Goal: Navigation & Orientation: Find specific page/section

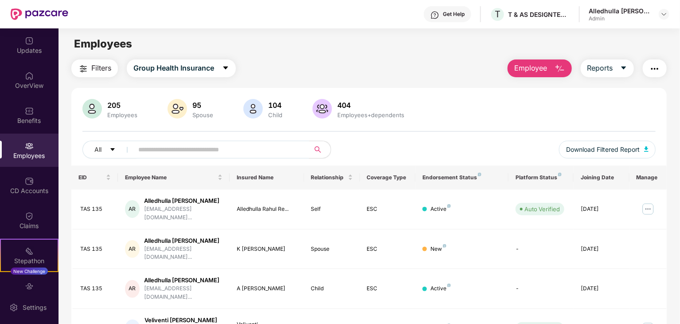
click at [354, 61] on div "Filters Group Health Insurance Employee Reports" at bounding box center [369, 68] width 596 height 18
click at [443, 112] on div "205 Employees 95 Spouse 104 Child 404 Employees+dependents" at bounding box center [368, 109] width 573 height 21
click at [337, 51] on div "Employees" at bounding box center [369, 43] width 621 height 17
click at [322, 60] on div "Filters Group Health Insurance Employee Reports" at bounding box center [369, 68] width 596 height 18
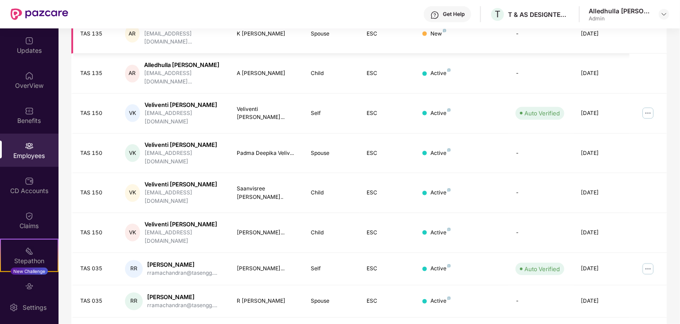
scroll to position [220, 0]
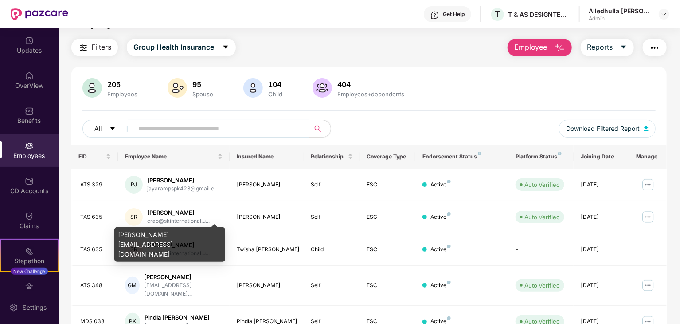
scroll to position [0, 0]
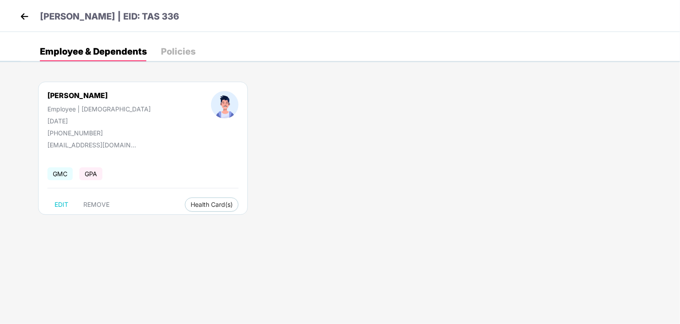
click at [24, 13] on img at bounding box center [24, 16] width 13 height 13
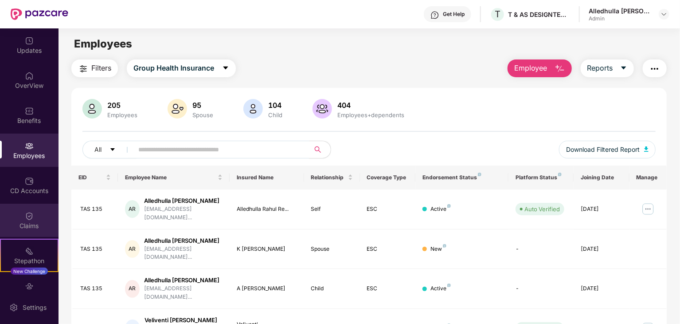
click at [27, 227] on div "Claims" at bounding box center [29, 225] width 59 height 9
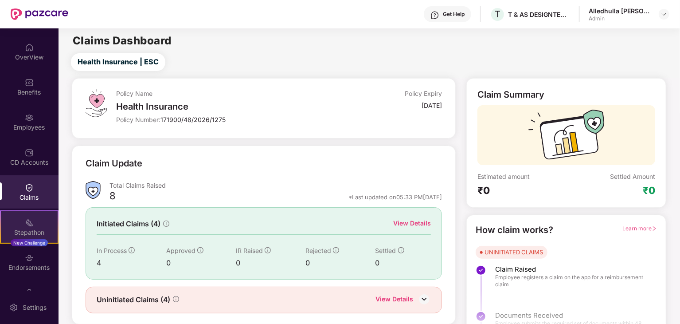
scroll to position [53, 0]
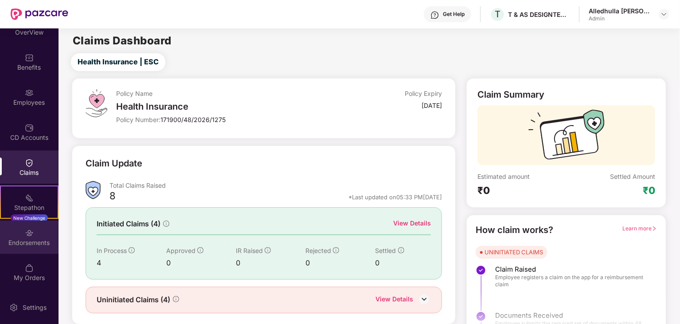
click at [27, 238] on div "Endorsements" at bounding box center [29, 242] width 59 height 9
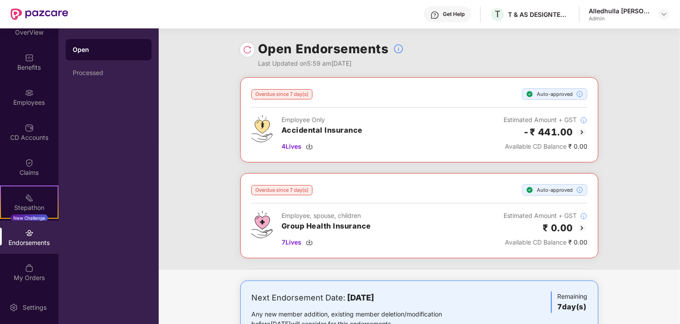
click at [241, 53] on div at bounding box center [247, 50] width 14 height 14
click at [223, 80] on div "Overdue since 7 day(s) Auto-approved Employee Only Accidental Insurance 4 Lives…" at bounding box center [420, 173] width 522 height 192
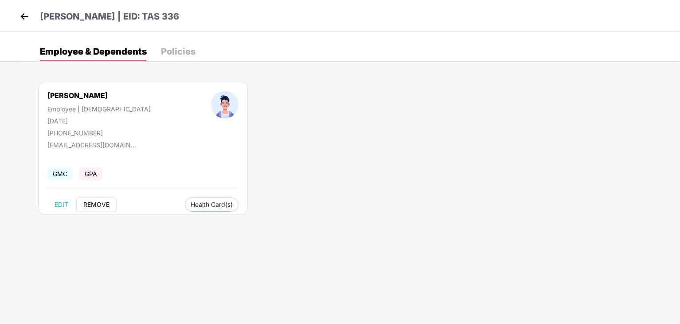
click at [96, 205] on span "REMOVE" at bounding box center [96, 204] width 26 height 7
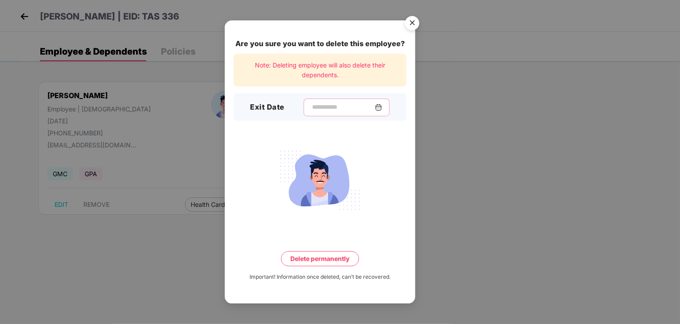
click at [327, 102] on input at bounding box center [343, 106] width 64 height 9
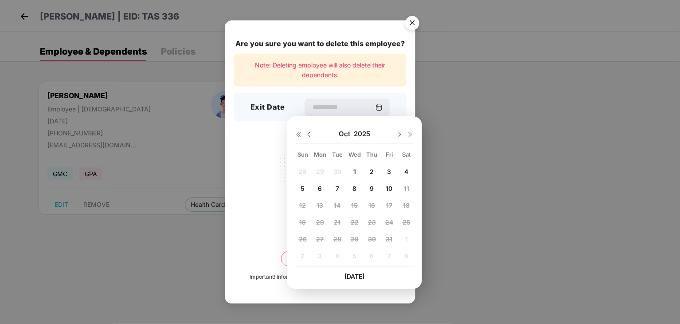
click at [320, 187] on span "6" at bounding box center [320, 188] width 4 height 8
type input "**********"
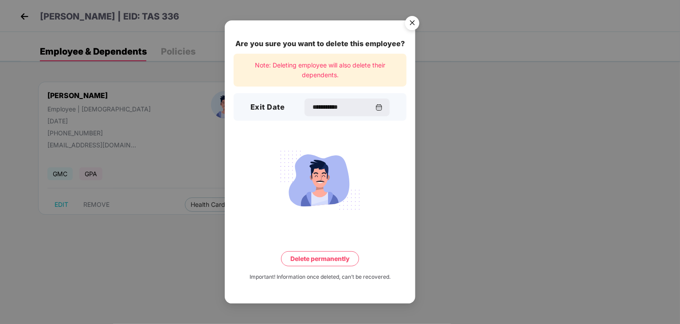
click at [318, 259] on button "Delete permanently" at bounding box center [320, 258] width 78 height 15
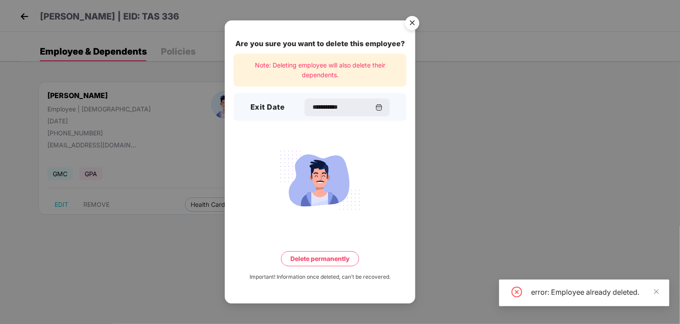
click at [411, 27] on img "Close" at bounding box center [412, 24] width 25 height 25
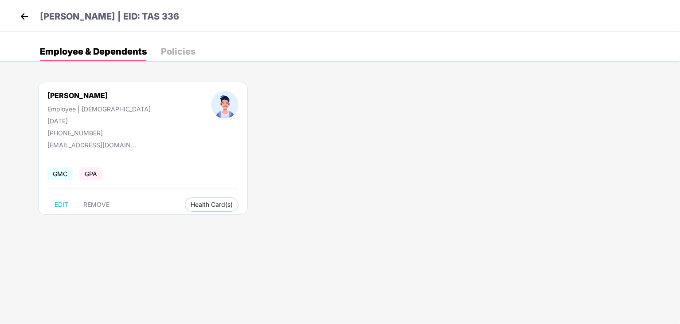
click at [173, 47] on div "Policies" at bounding box center [178, 51] width 35 height 9
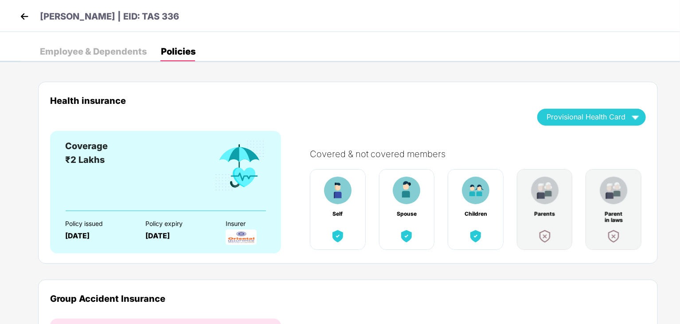
click at [72, 16] on p "[PERSON_NAME] | EID: TAS 336" at bounding box center [109, 17] width 139 height 14
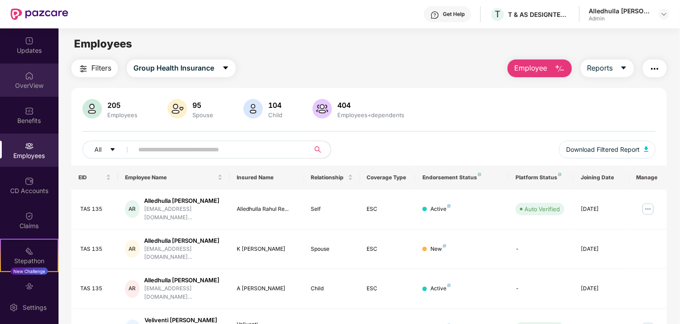
click at [32, 82] on div "OverView" at bounding box center [29, 85] width 59 height 9
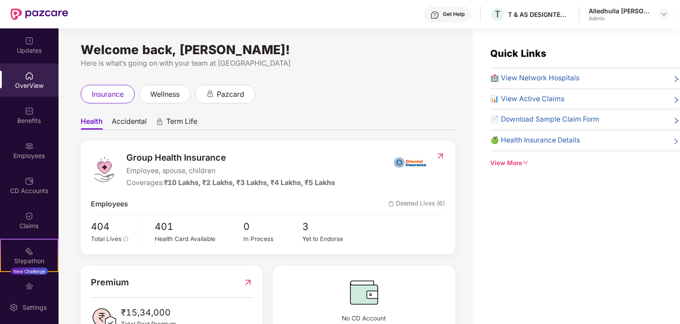
click at [524, 164] on icon "down" at bounding box center [526, 163] width 6 height 6
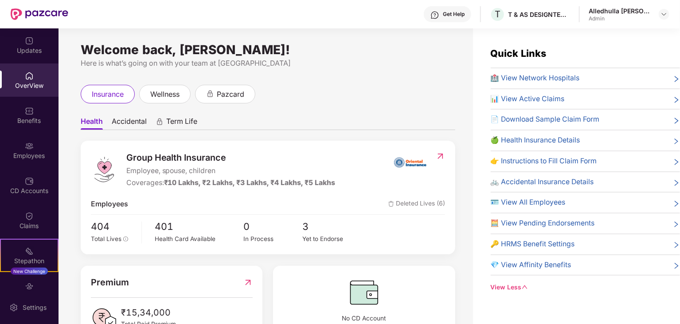
click at [442, 154] on img at bounding box center [440, 156] width 9 height 9
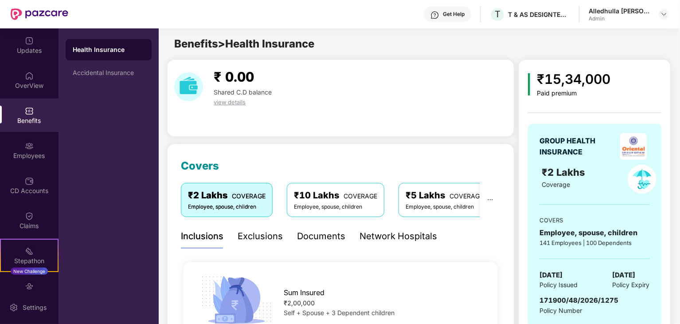
click at [330, 235] on div "Documents" at bounding box center [321, 236] width 48 height 14
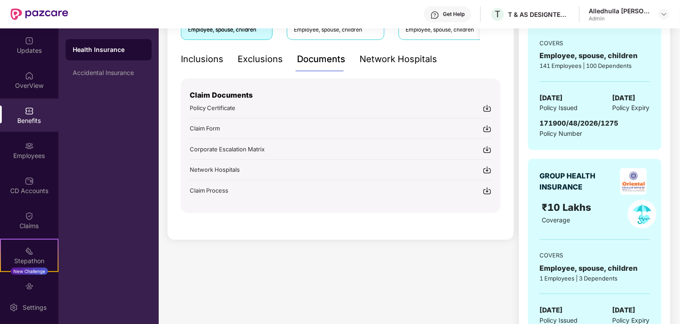
scroll to position [177, 0]
click at [487, 109] on img at bounding box center [487, 107] width 9 height 9
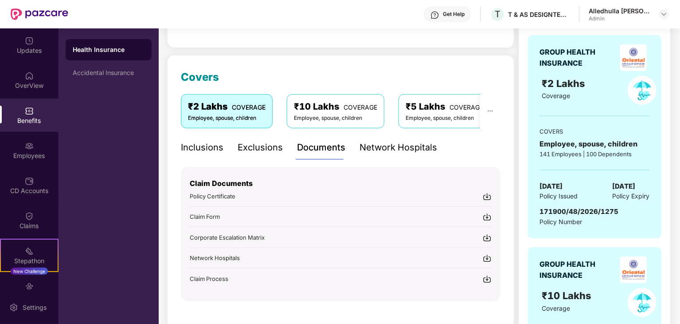
scroll to position [133, 0]
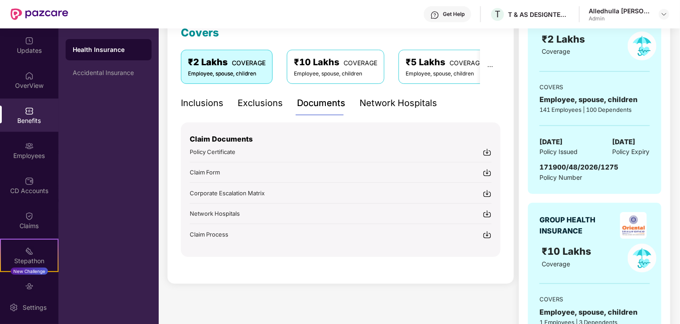
click at [486, 153] on img at bounding box center [487, 152] width 9 height 9
click at [488, 172] on img at bounding box center [487, 172] width 9 height 9
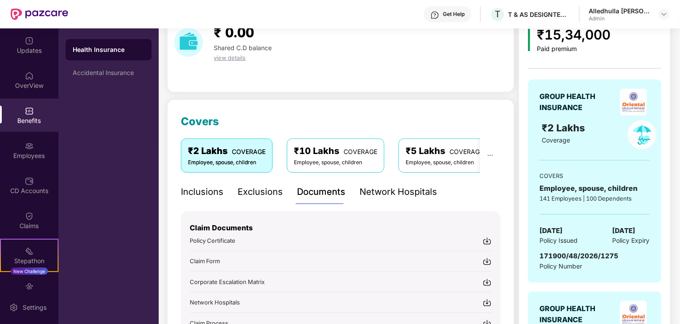
scroll to position [0, 0]
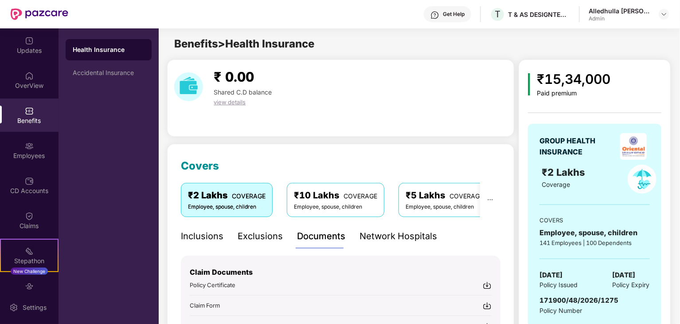
click at [665, 20] on div "Alledhulla [PERSON_NAME] Admin" at bounding box center [629, 15] width 81 height 16
click at [663, 13] on img at bounding box center [664, 14] width 7 height 7
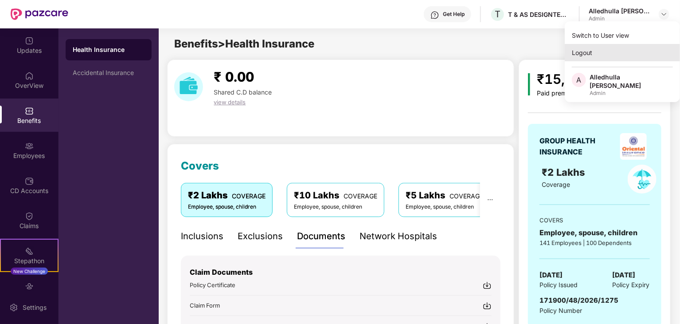
click at [589, 52] on div "Logout" at bounding box center [622, 52] width 115 height 17
